Goal: Task Accomplishment & Management: Use online tool/utility

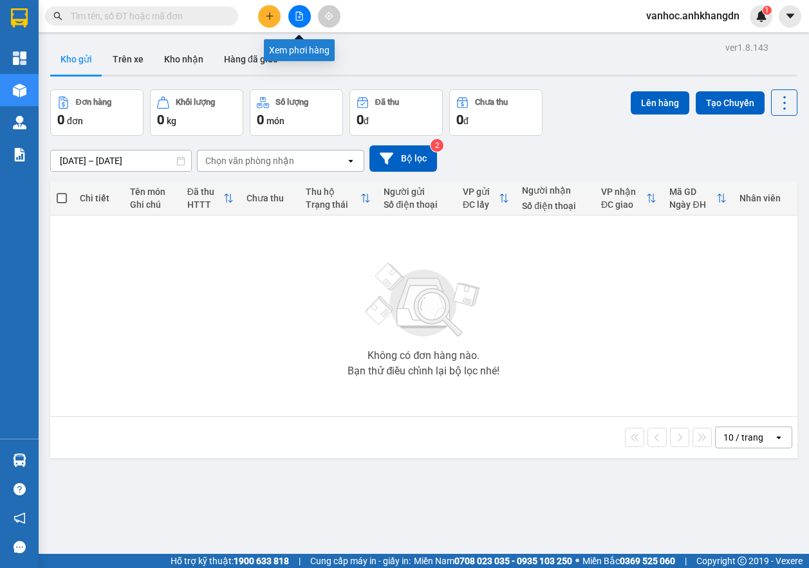
click at [294, 16] on button at bounding box center [299, 16] width 23 height 23
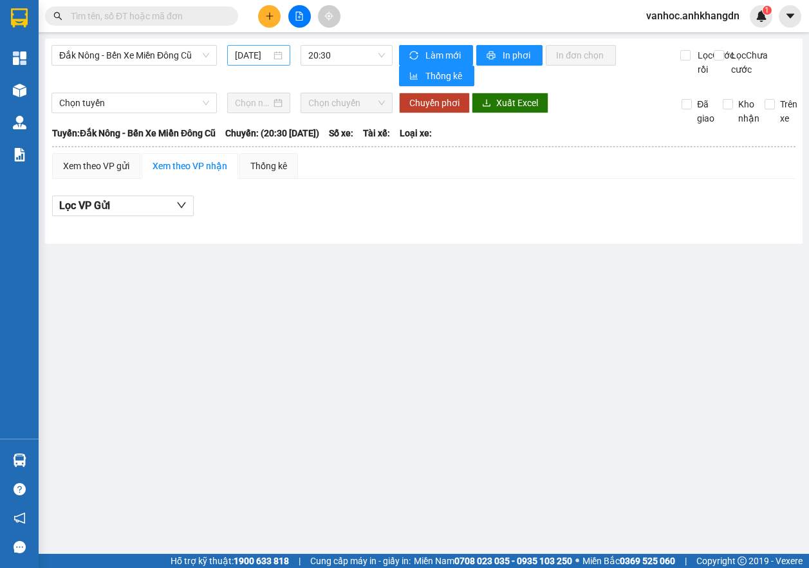
click at [245, 51] on input "[DATE]" at bounding box center [253, 55] width 36 height 14
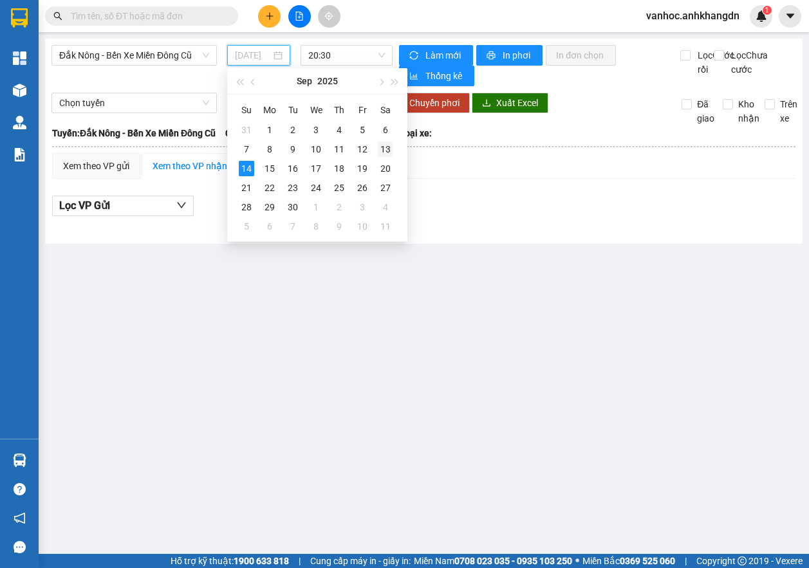
click at [388, 145] on div "13" at bounding box center [385, 149] width 15 height 15
type input "[DATE]"
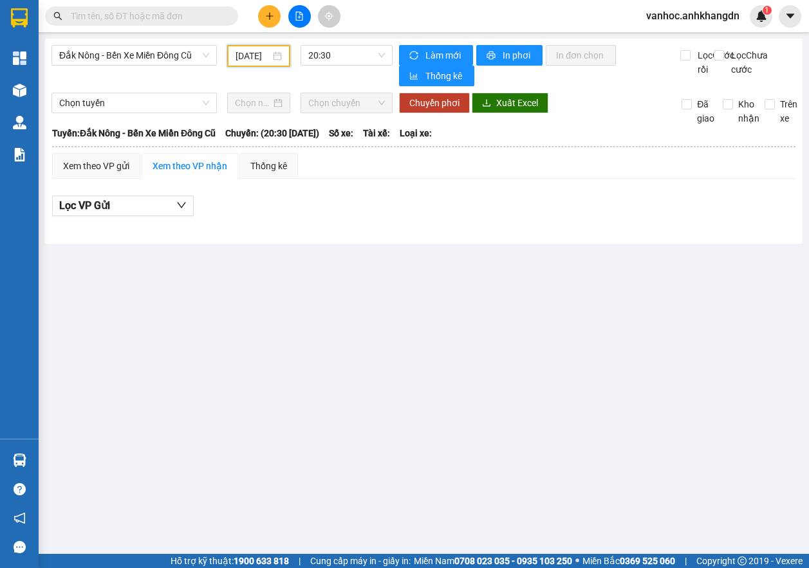
click at [333, 62] on span "20:30" at bounding box center [346, 55] width 77 height 19
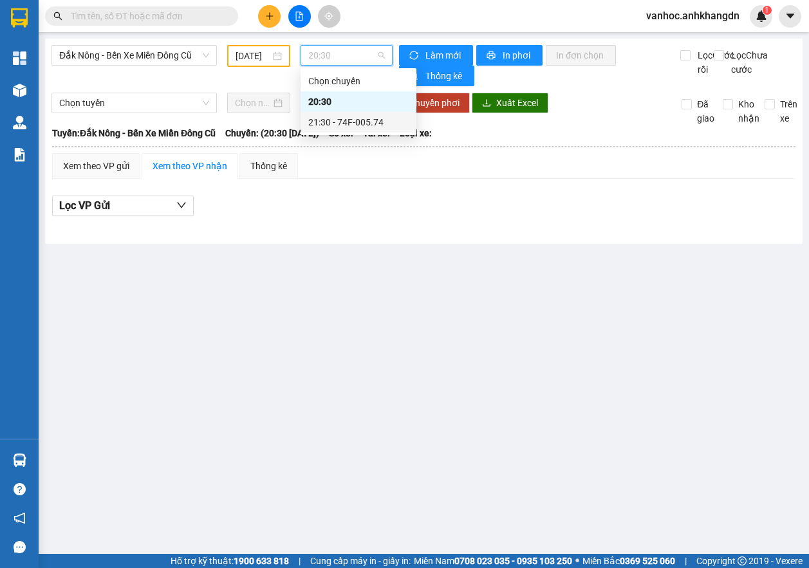
click at [348, 127] on div "21:30 - 74F-005.74" at bounding box center [358, 122] width 100 height 14
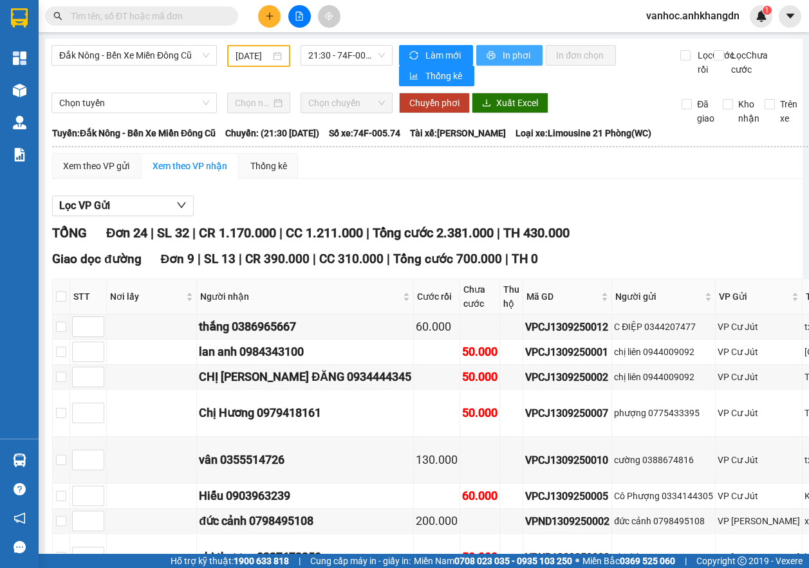
click at [516, 58] on span "In phơi" at bounding box center [517, 55] width 30 height 14
